Goal: Find specific page/section: Find specific page/section

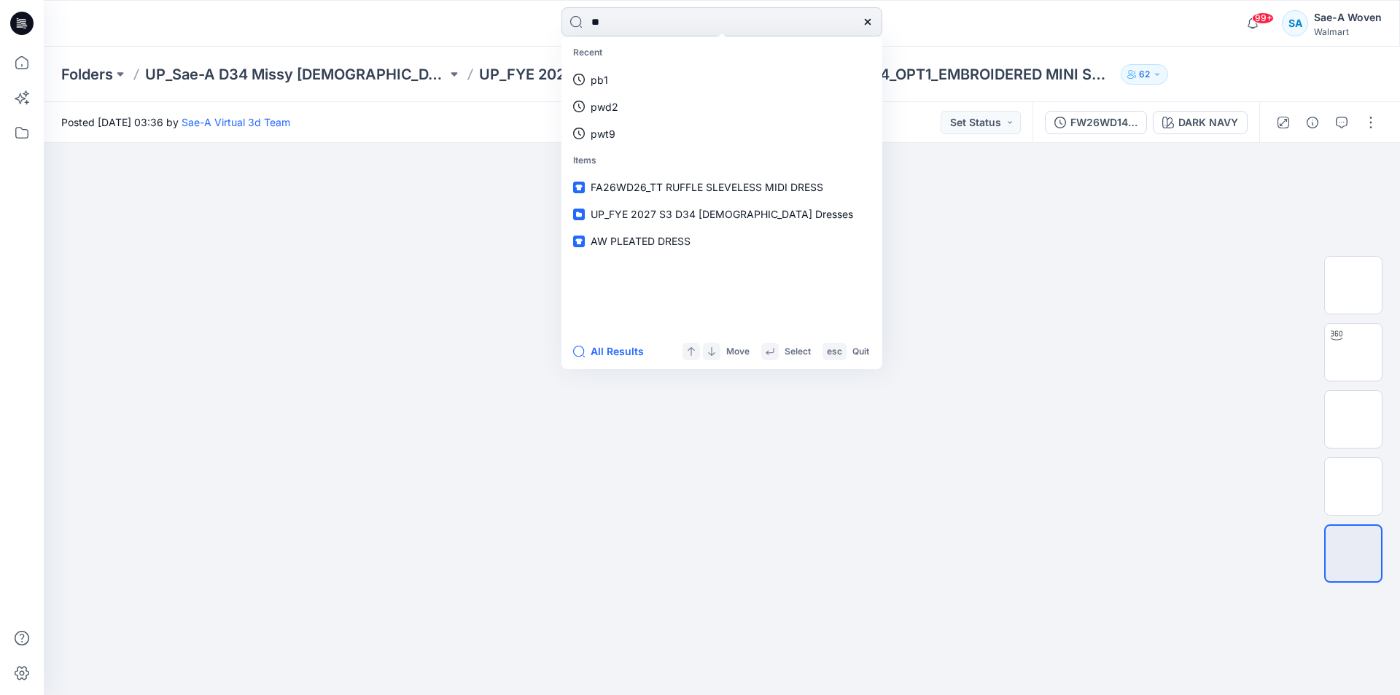
type input "*"
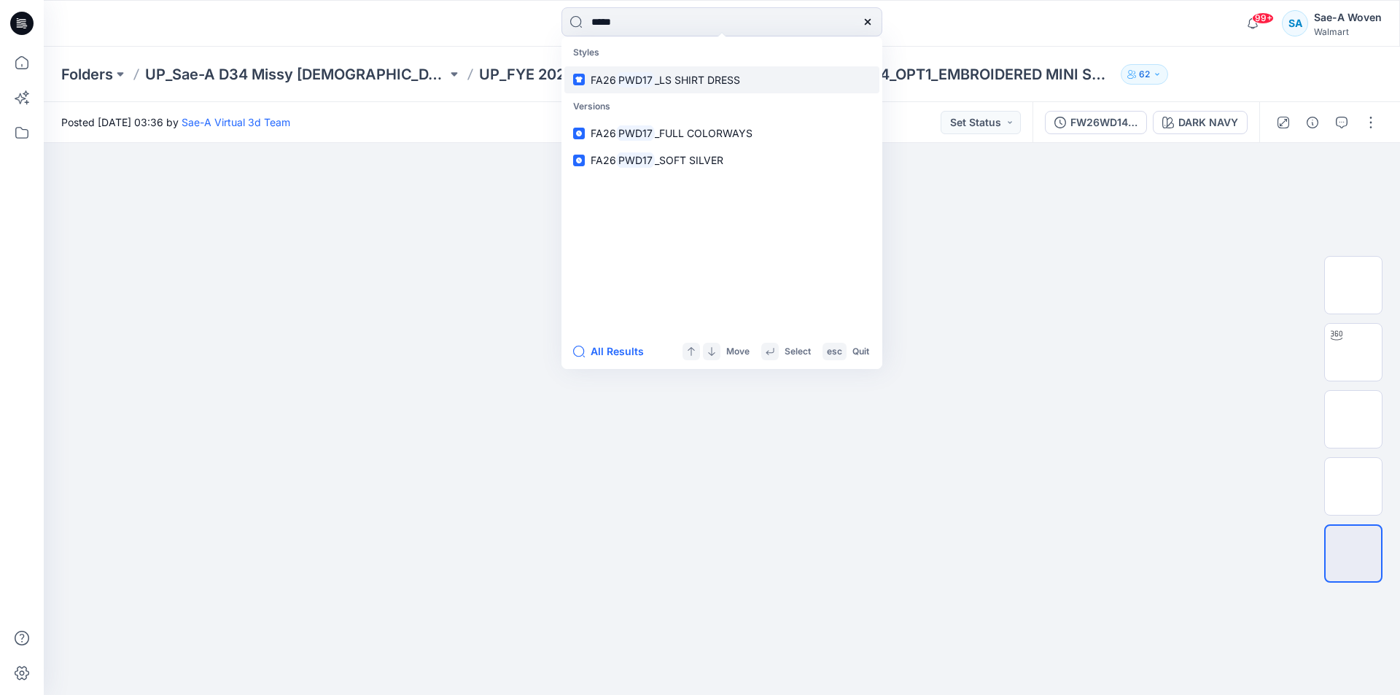
type input "*****"
click at [691, 78] on span "_LS SHIRT DRESS" at bounding box center [697, 80] width 85 height 12
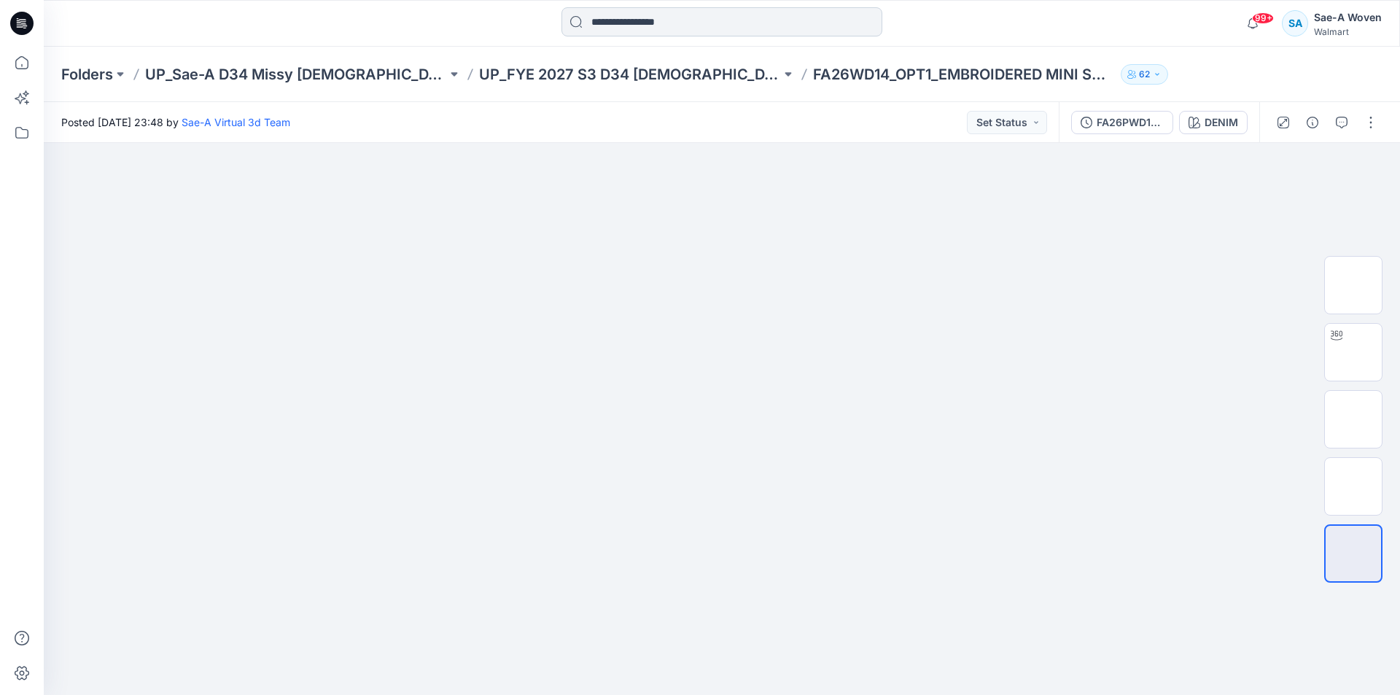
click at [612, 15] on input at bounding box center [721, 21] width 321 height 29
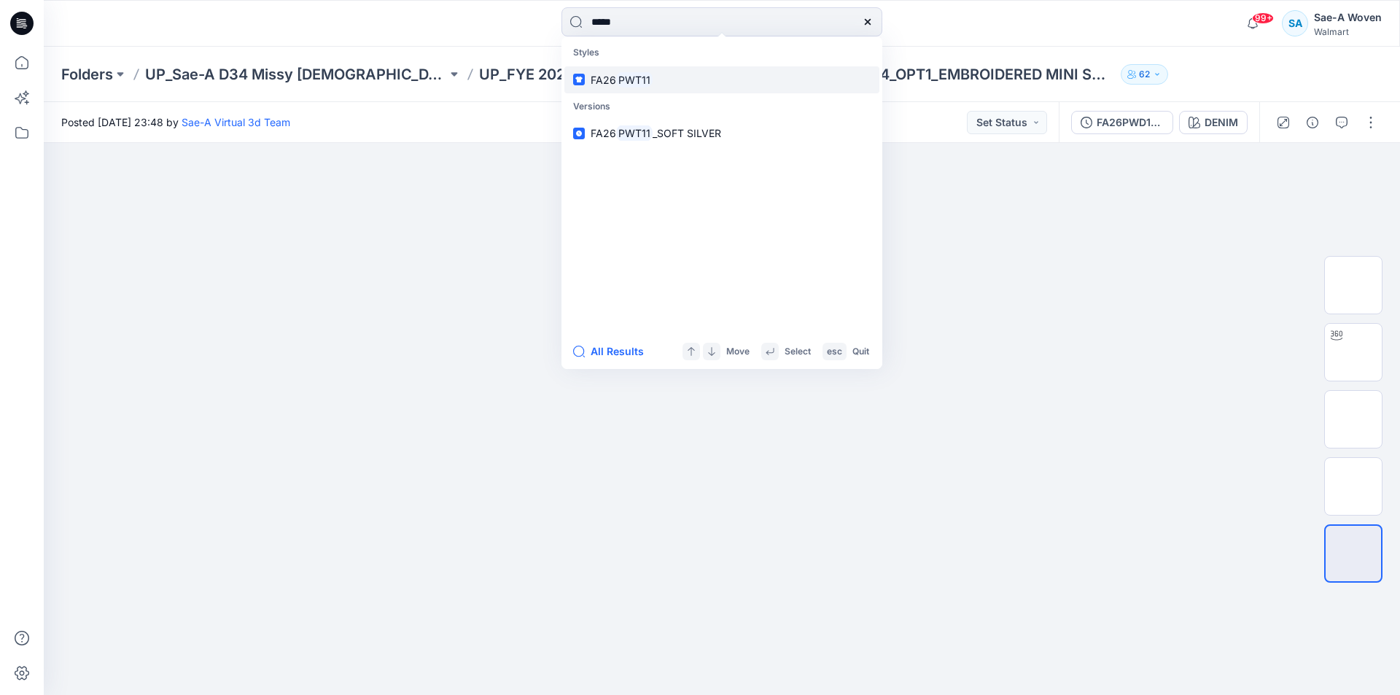
type input "*****"
click at [636, 76] on mark "PWT11" at bounding box center [634, 79] width 36 height 17
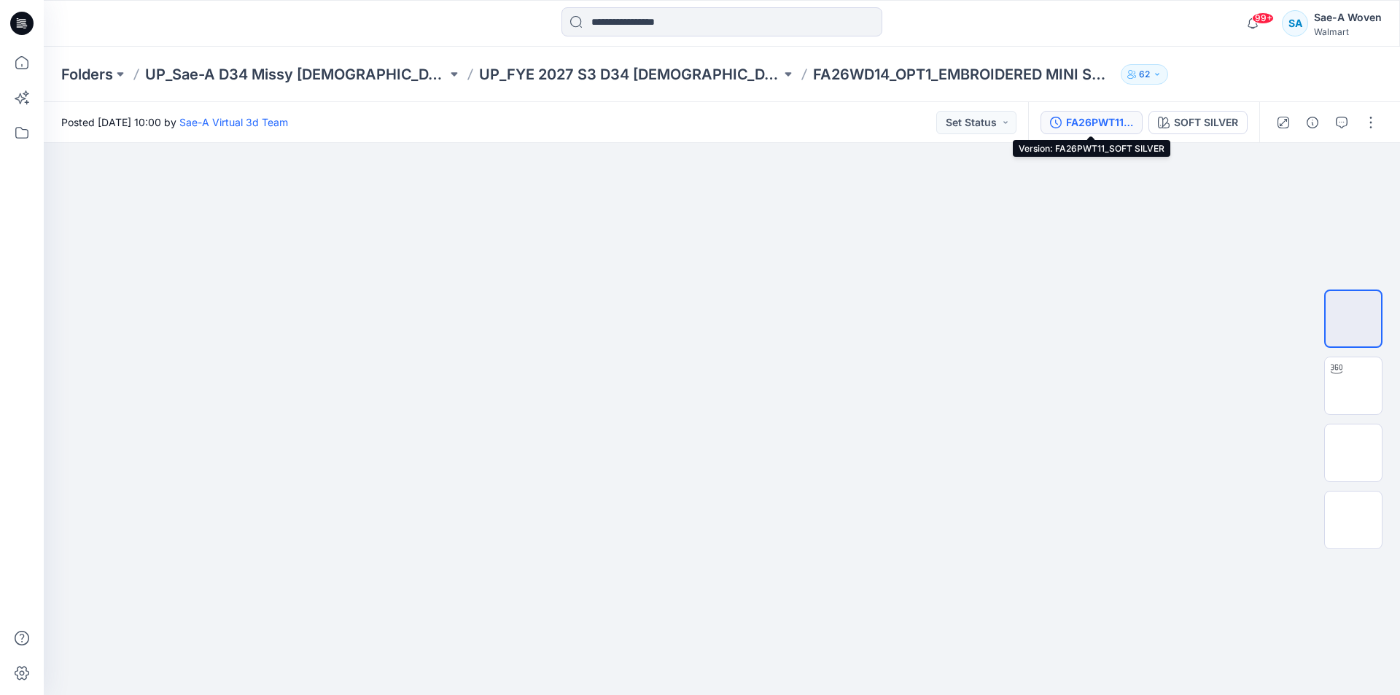
click at [1075, 118] on div "FA26PWT11_SOFT SILVER" at bounding box center [1099, 122] width 67 height 16
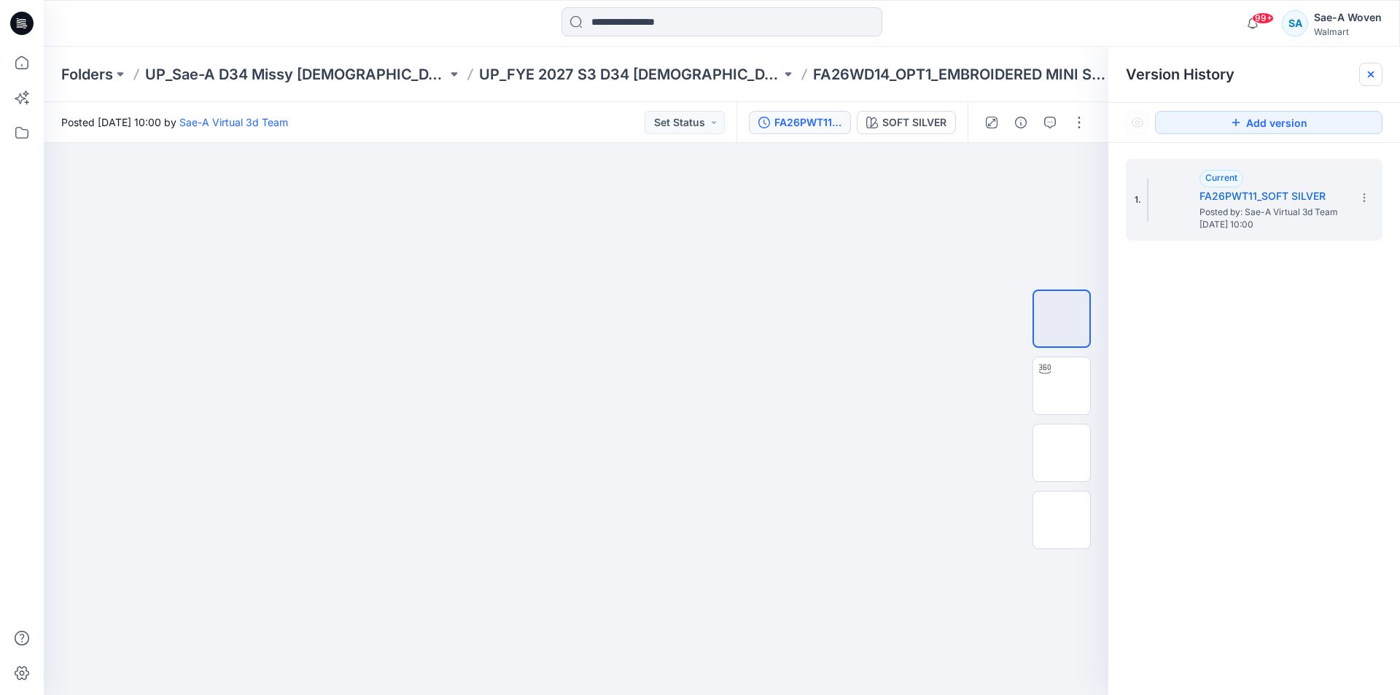
click at [1373, 81] on div at bounding box center [1370, 74] width 23 height 23
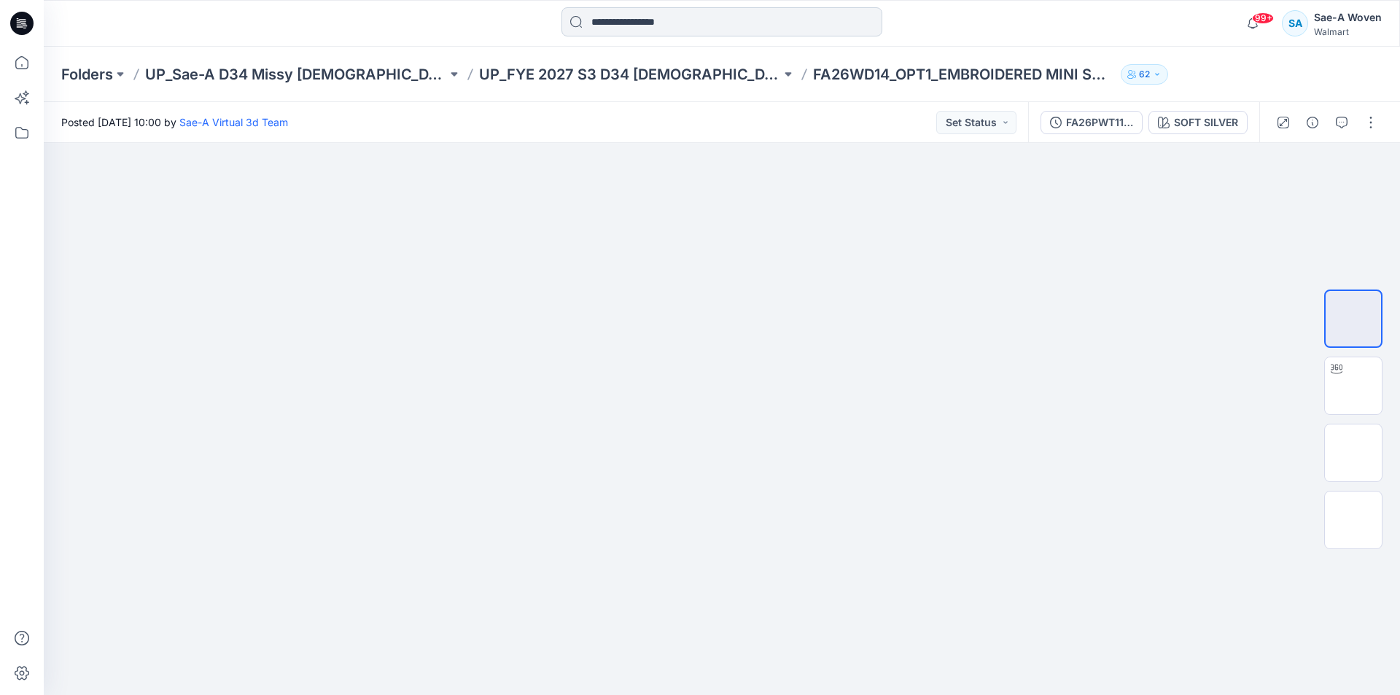
click at [633, 9] on input at bounding box center [721, 21] width 321 height 29
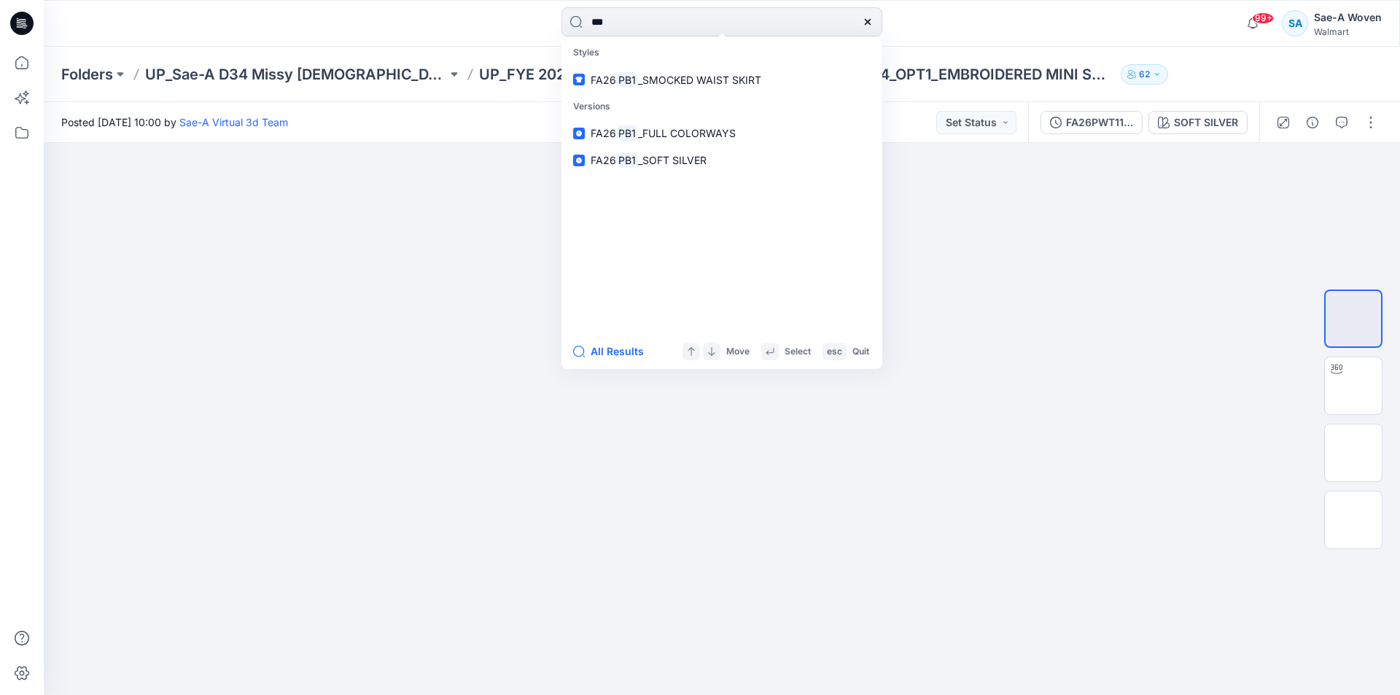
type input "***"
click at [662, 89] on link "FA26 PB1 _SMOCKED WAIST SKIRT" at bounding box center [721, 79] width 315 height 27
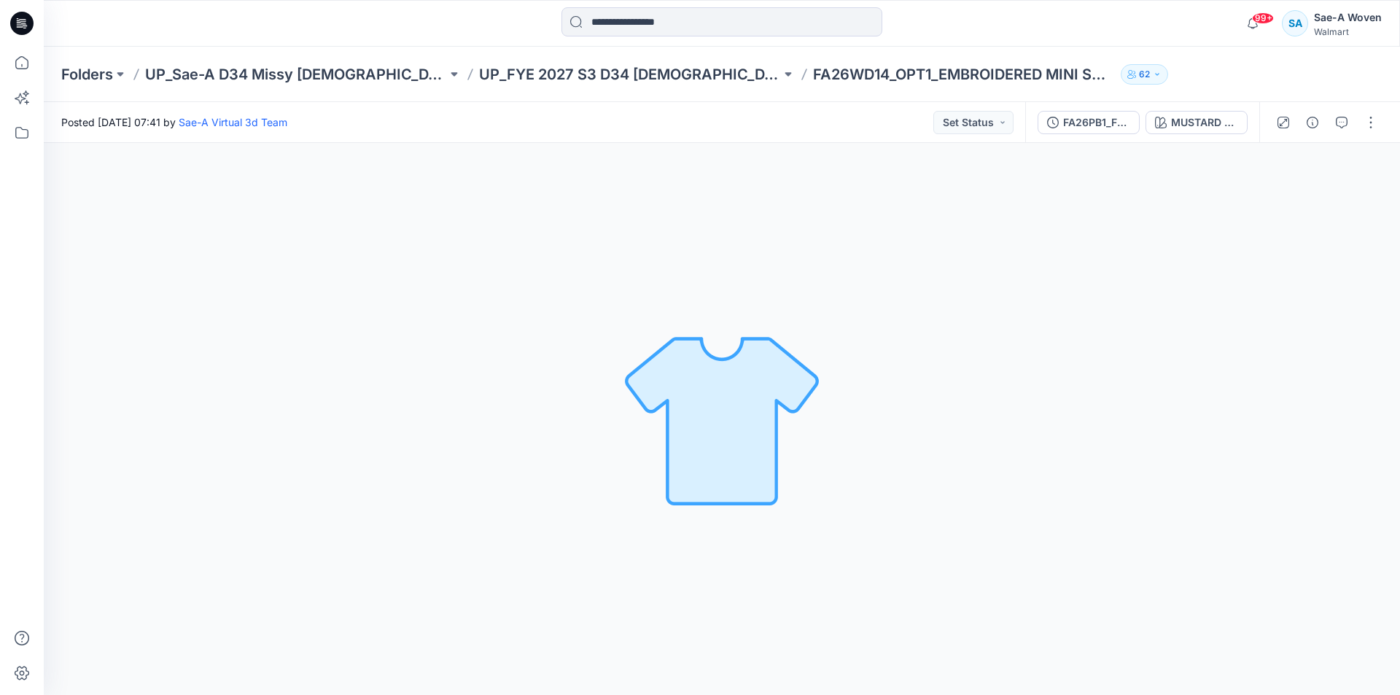
drag, startPoint x: 702, startPoint y: 265, endPoint x: 849, endPoint y: 66, distance: 247.6
click at [703, 254] on div "MUSTARD SPICE Loading... Material Properties Loading..." at bounding box center [722, 419] width 1356 height 552
click at [865, 65] on p "FA26WD14_OPT1_EMBROIDERED MINI SHIRTDRESS" at bounding box center [964, 74] width 302 height 20
click at [820, 85] on div "Folders UP_Sae-A D34 Missy [DEMOGRAPHIC_DATA] Dresses UP_FYE 2027 S3 D34 [DEMOG…" at bounding box center [722, 74] width 1356 height 55
click at [1150, 450] on div "MUSTARD SPICE Loading... Material Properties Loading..." at bounding box center [722, 419] width 1356 height 552
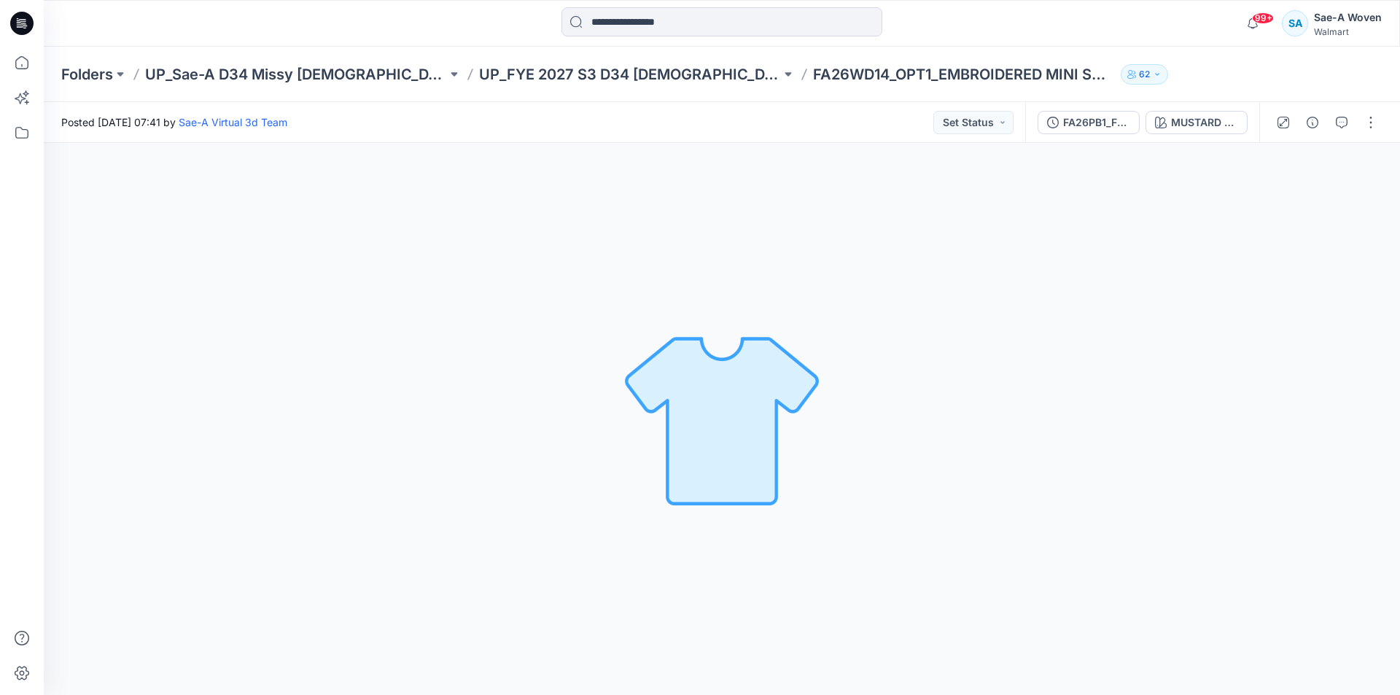
drag, startPoint x: 1098, startPoint y: 239, endPoint x: 1101, endPoint y: 254, distance: 15.7
click at [1098, 240] on div "MUSTARD SPICE Loading... Material Properties Loading..." at bounding box center [722, 419] width 1356 height 552
click at [1266, 369] on div "MUSTARD SPICE Loading... Material Properties Loading..." at bounding box center [722, 419] width 1356 height 552
click at [1031, 352] on div "MUSTARD SPICE Loading... Material Properties Loading..." at bounding box center [722, 419] width 1356 height 552
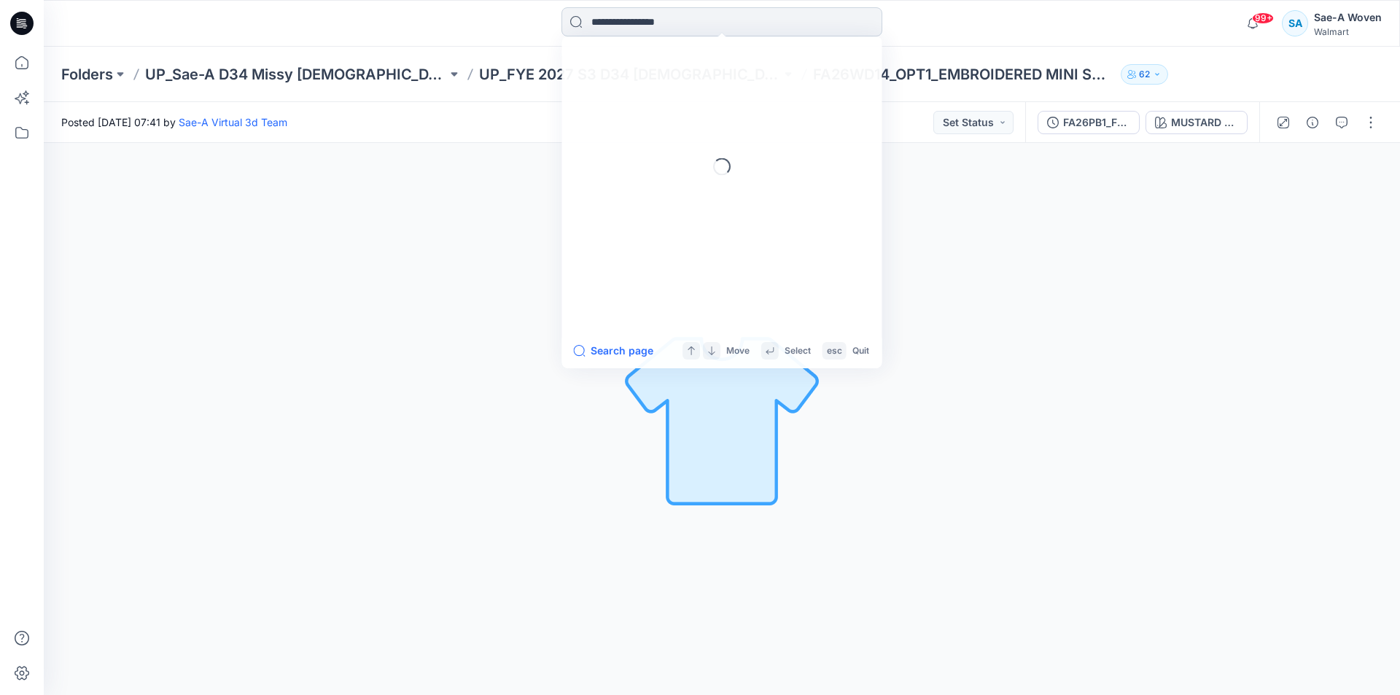
click at [729, 25] on input at bounding box center [721, 21] width 321 height 29
click at [731, 22] on input at bounding box center [721, 21] width 321 height 29
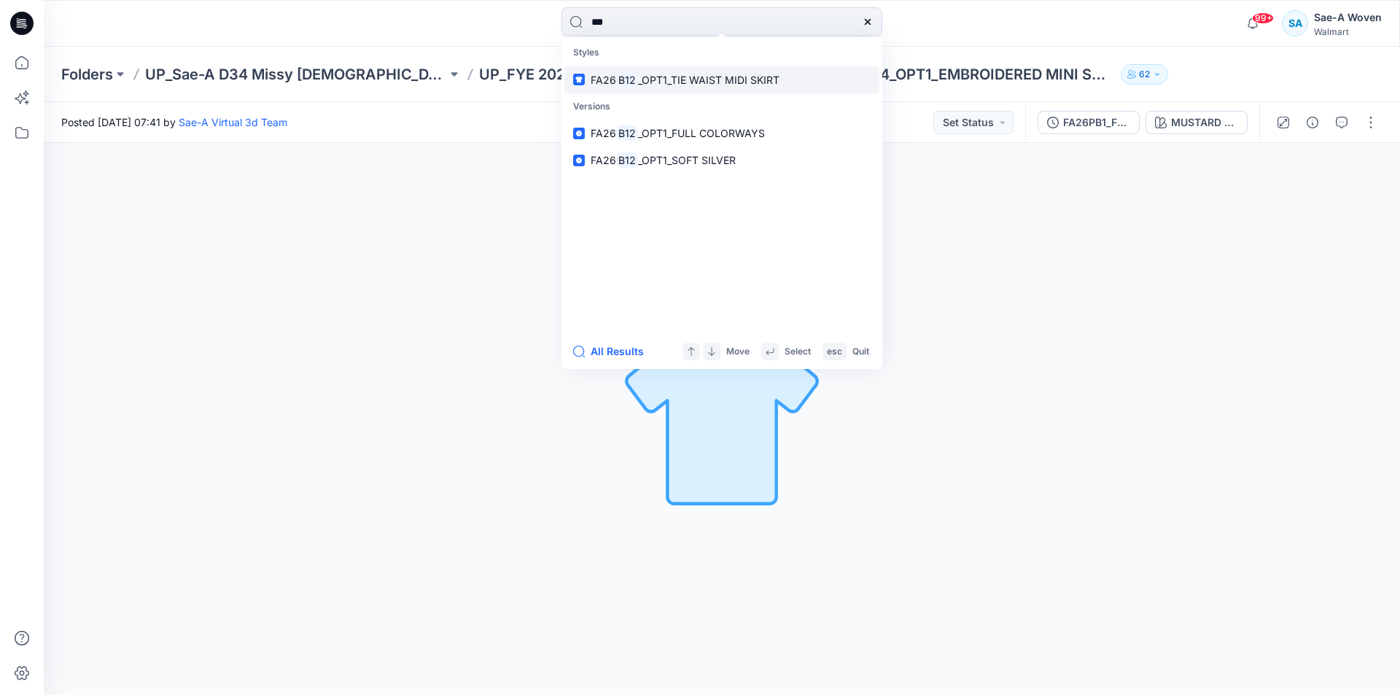
type input "***"
click at [635, 81] on mark "B12" at bounding box center [627, 79] width 22 height 17
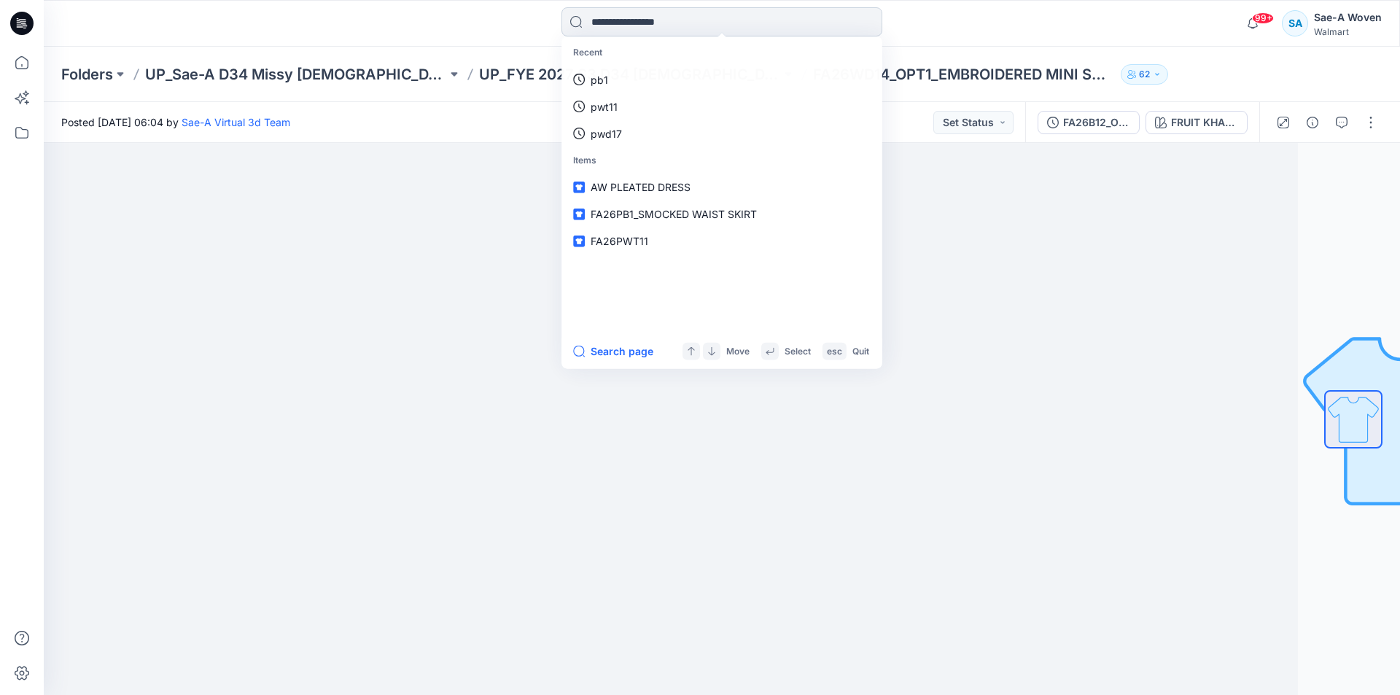
drag, startPoint x: 658, startPoint y: 11, endPoint x: 650, endPoint y: 22, distance: 13.6
click at [658, 13] on input at bounding box center [721, 21] width 321 height 29
click at [647, 26] on input at bounding box center [721, 21] width 321 height 29
type input "*"
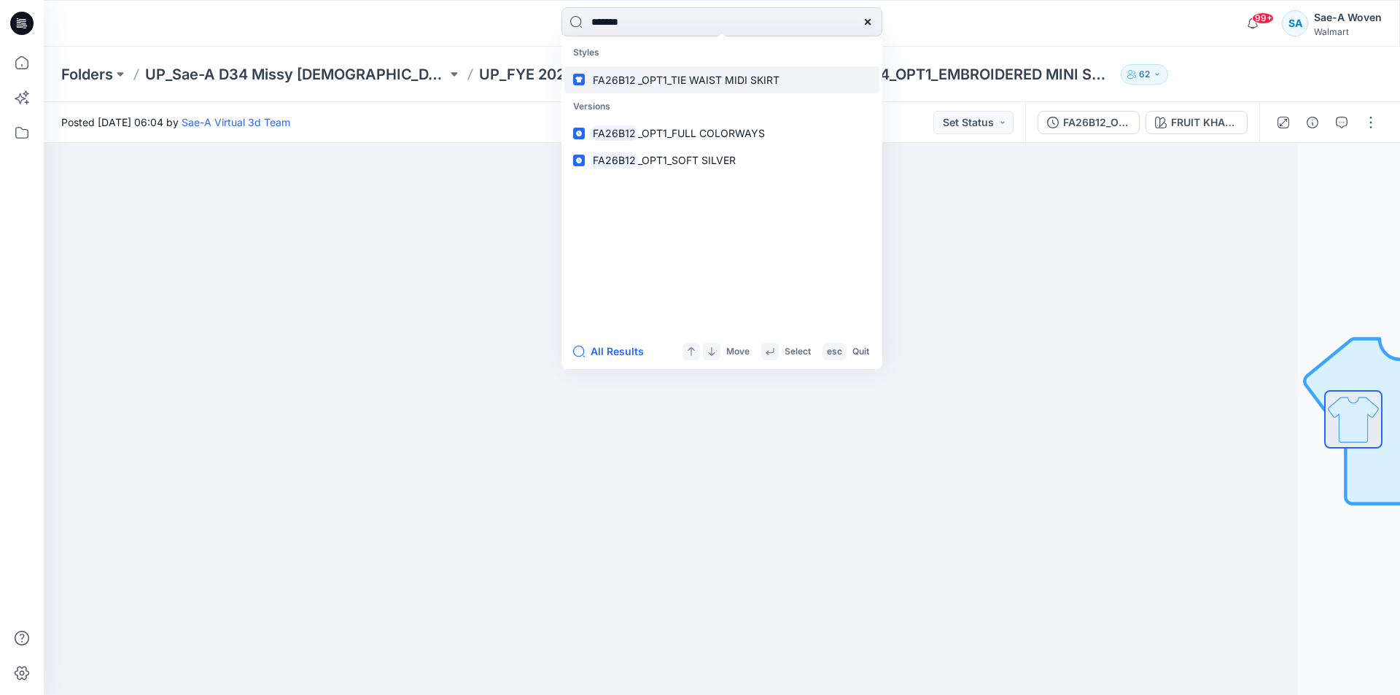
type input "*******"
click at [692, 86] on p "FA26B12 _OPT1_TIE WAIST MIDI SKIRT" at bounding box center [684, 79] width 189 height 15
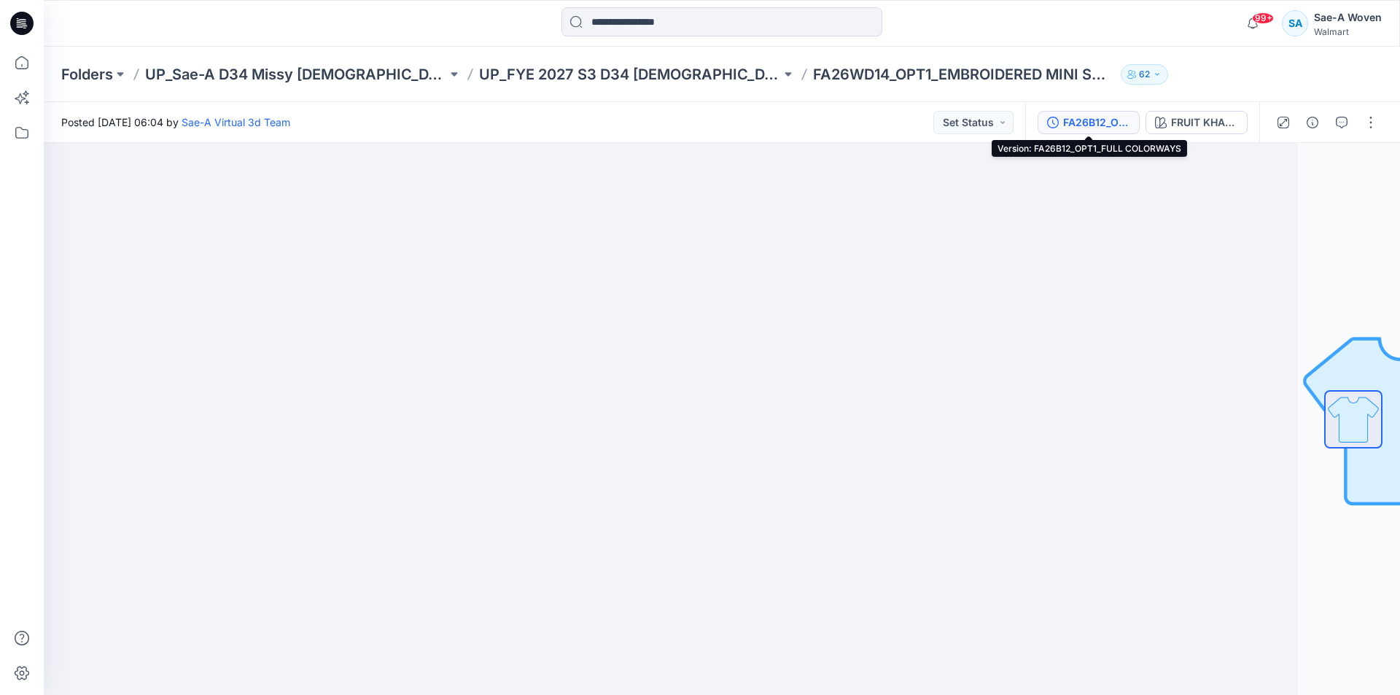
click at [1084, 120] on div "FA26B12_OPT1_FULL COLORWAYS" at bounding box center [1096, 122] width 67 height 16
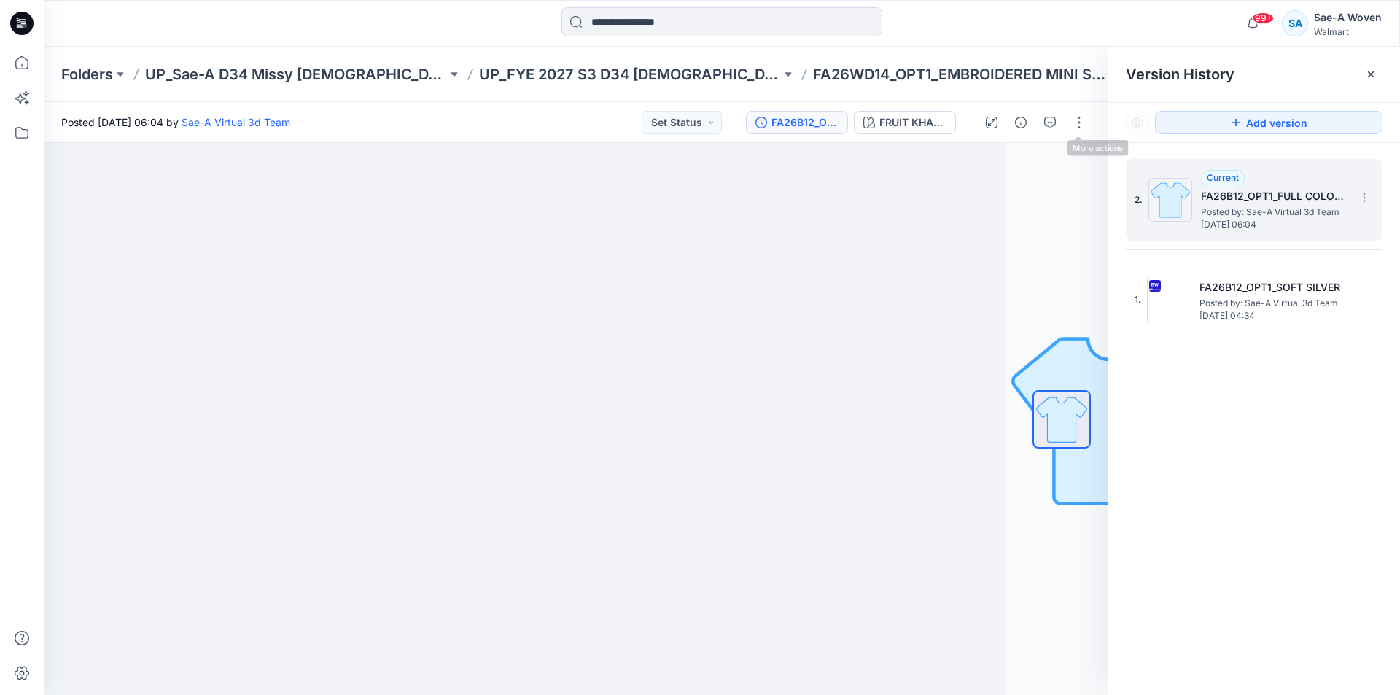
click at [1298, 205] on span "Posted by: Sae-A Virtual 3d Team" at bounding box center [1274, 212] width 146 height 15
click at [1364, 71] on div at bounding box center [1370, 74] width 23 height 23
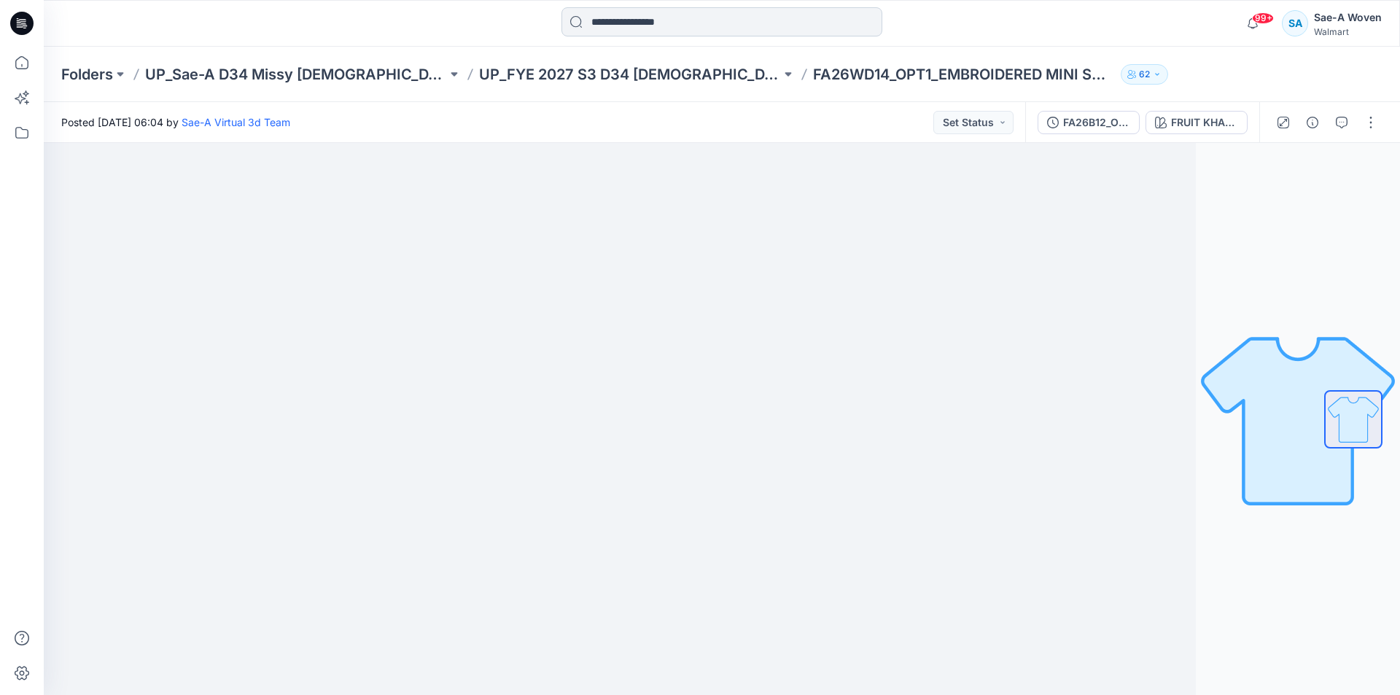
drag, startPoint x: 682, startPoint y: 9, endPoint x: 693, endPoint y: 9, distance: 11.0
click at [682, 9] on input at bounding box center [721, 21] width 321 height 29
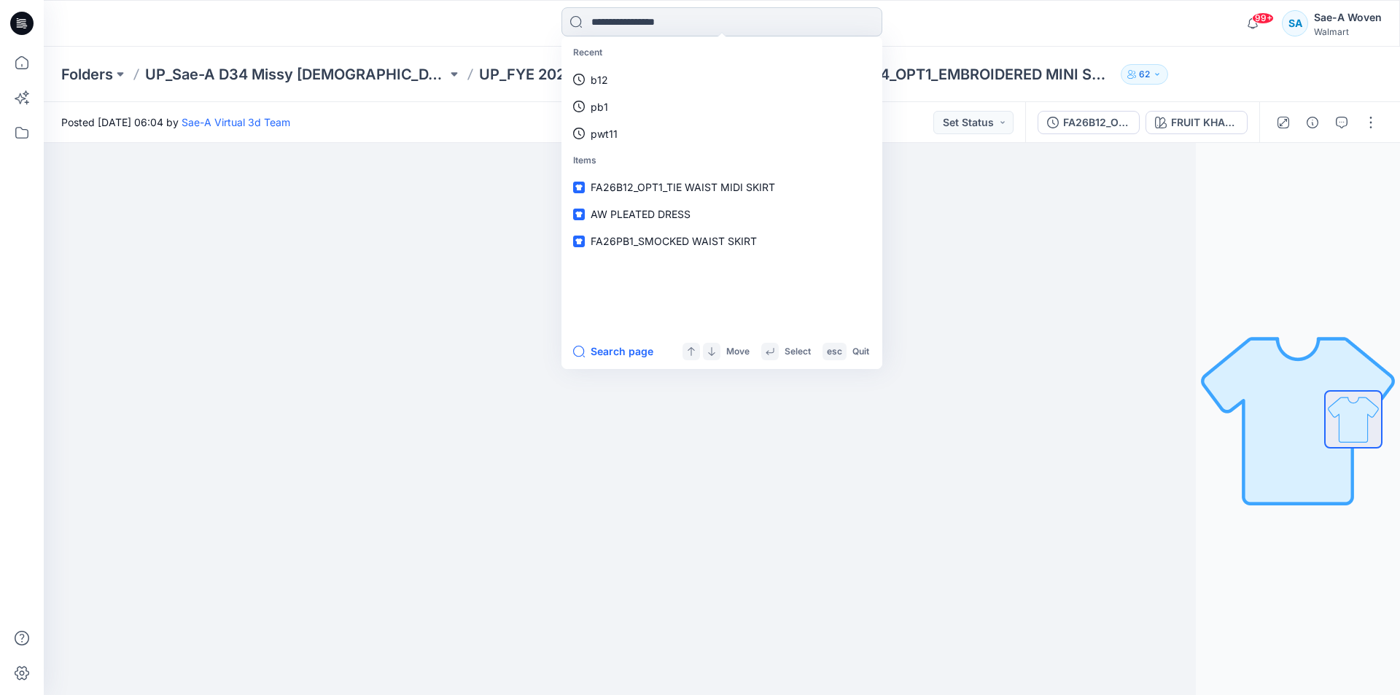
click at [717, 14] on input at bounding box center [721, 21] width 321 height 29
type input "*"
type input "*******"
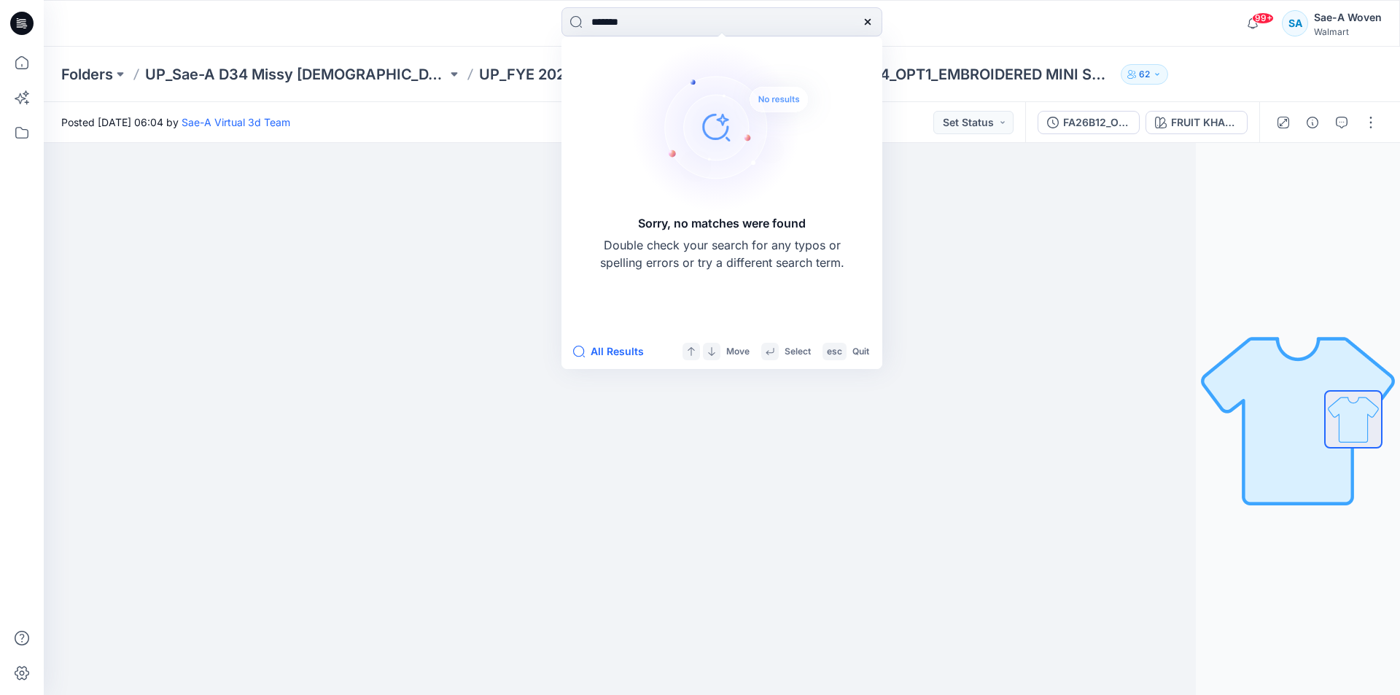
drag, startPoint x: 671, startPoint y: 24, endPoint x: 478, endPoint y: 2, distance: 194.4
click at [477, 1] on div "******* Sorry, no matches were found Double check your search for any typos or …" at bounding box center [722, 23] width 1356 height 47
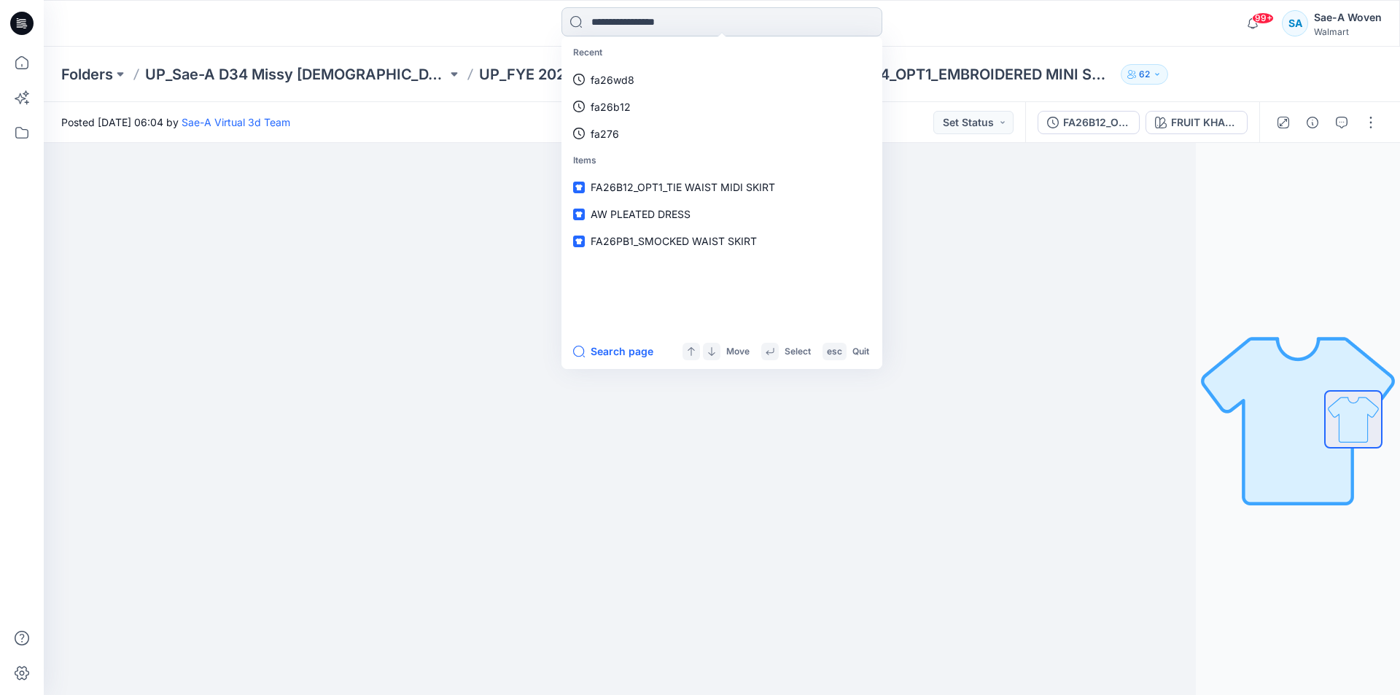
drag, startPoint x: 803, startPoint y: 9, endPoint x: 787, endPoint y: 11, distance: 16.2
click at [803, 9] on input at bounding box center [721, 21] width 321 height 29
click at [779, 13] on input at bounding box center [721, 21] width 321 height 29
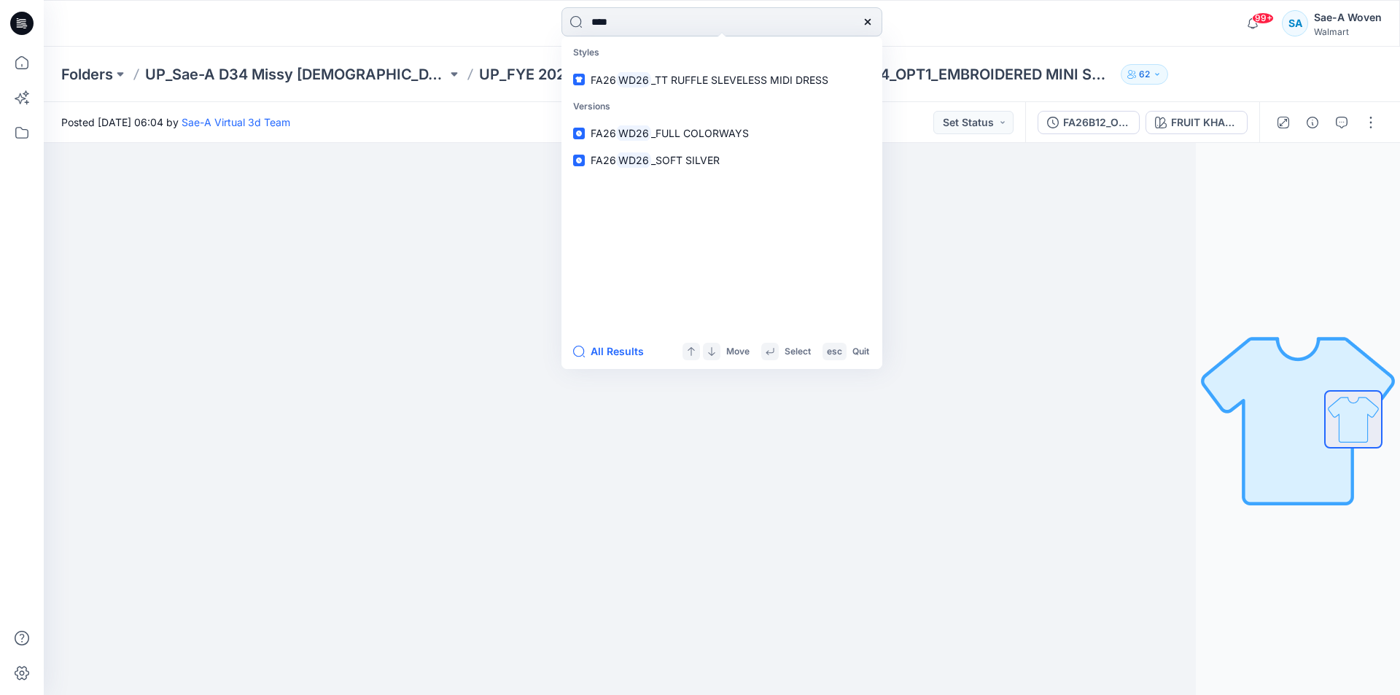
type input "****"
click at [564, 66] on link "FA26 WD26 _TT RUFFLE SLEVELESS MIDI DRESS" at bounding box center [721, 79] width 315 height 27
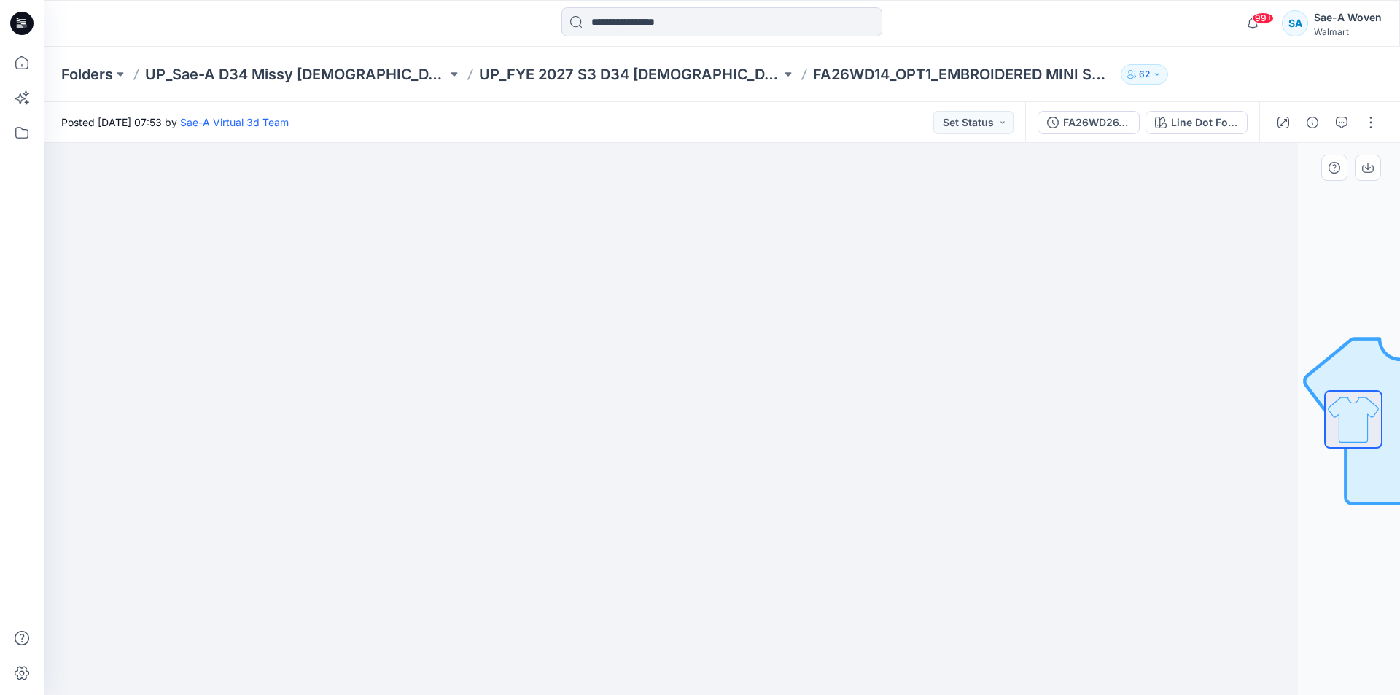
click at [1193, 215] on div at bounding box center [620, 419] width 1356 height 552
